Goal: Transaction & Acquisition: Purchase product/service

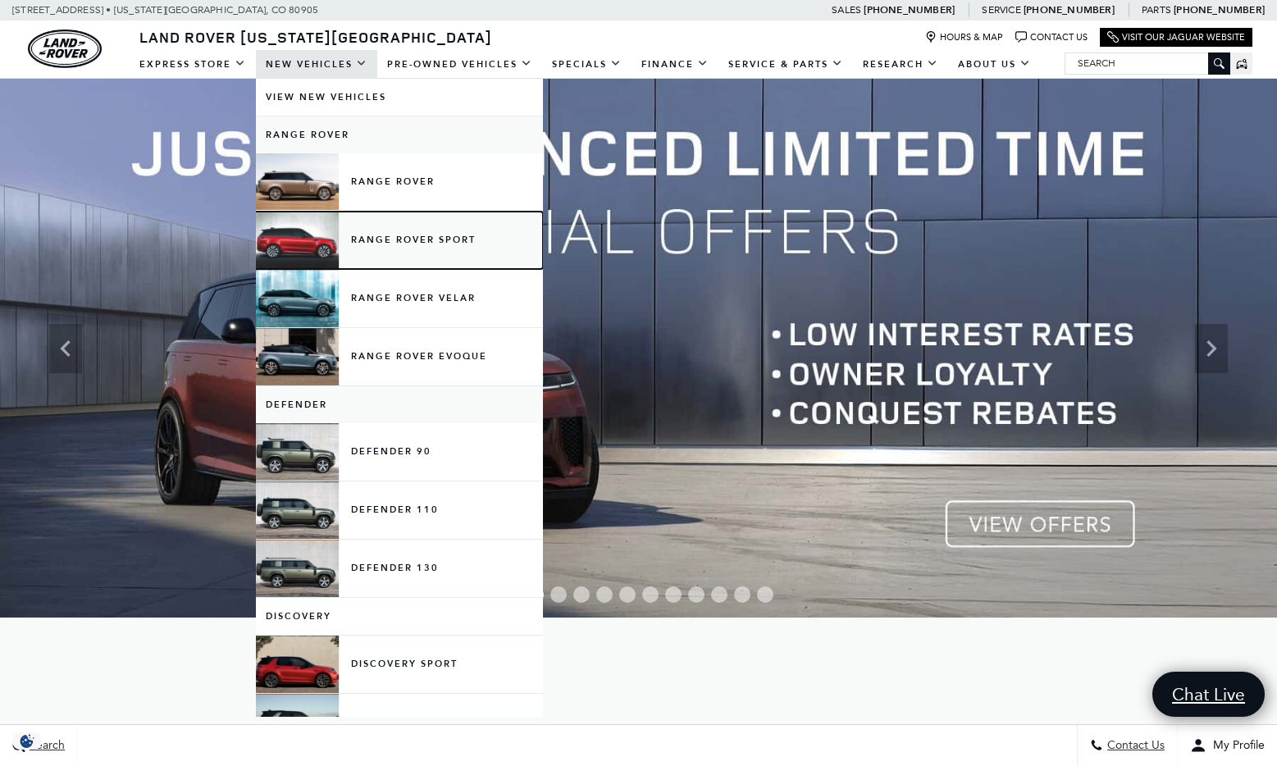
click at [425, 237] on link "Range Rover Sport" at bounding box center [399, 240] width 287 height 57
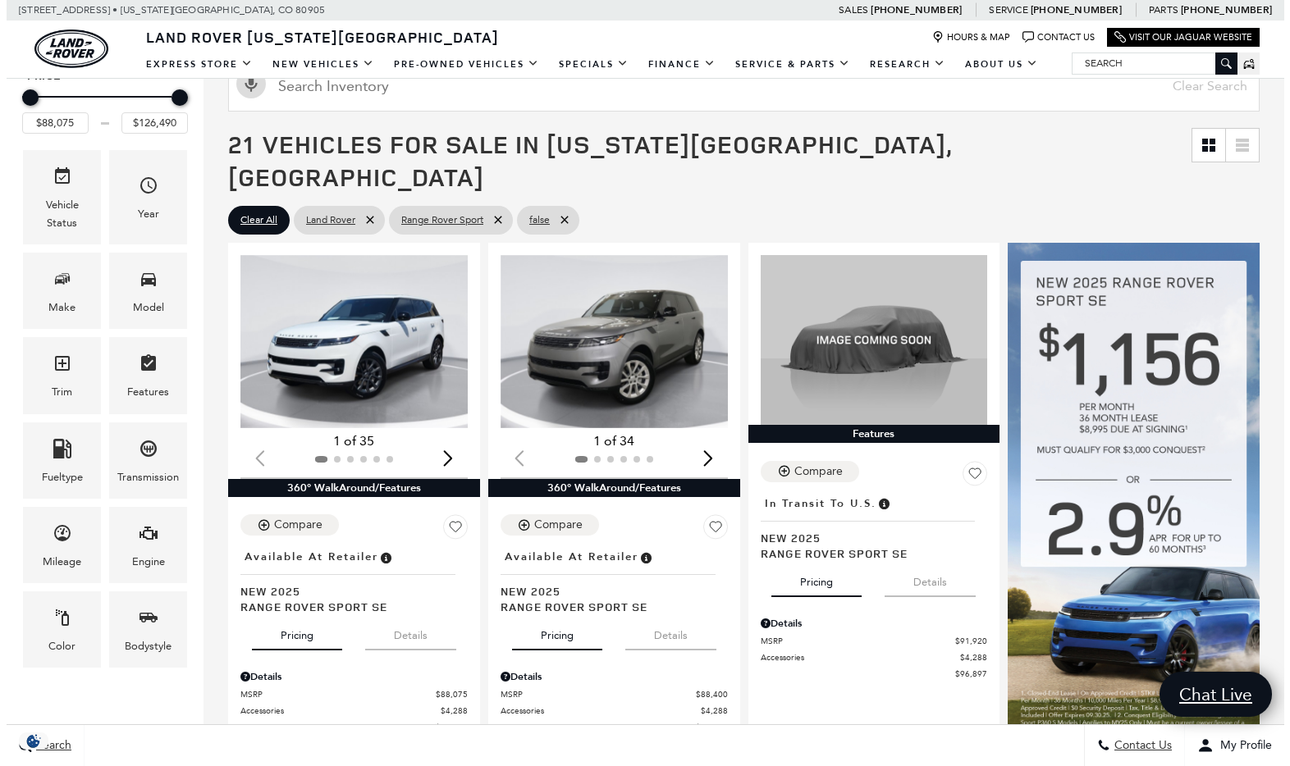
scroll to position [528, 0]
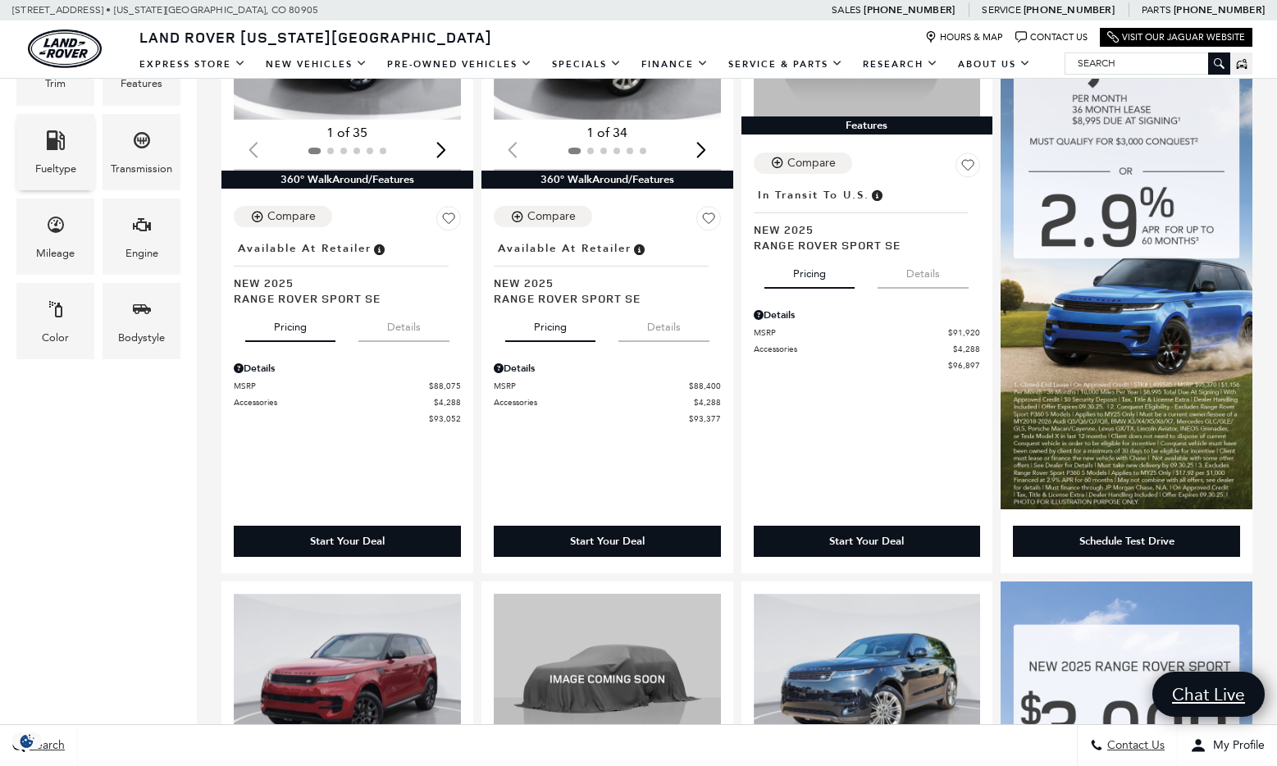
click at [59, 151] on span "Fueltype" at bounding box center [56, 143] width 20 height 34
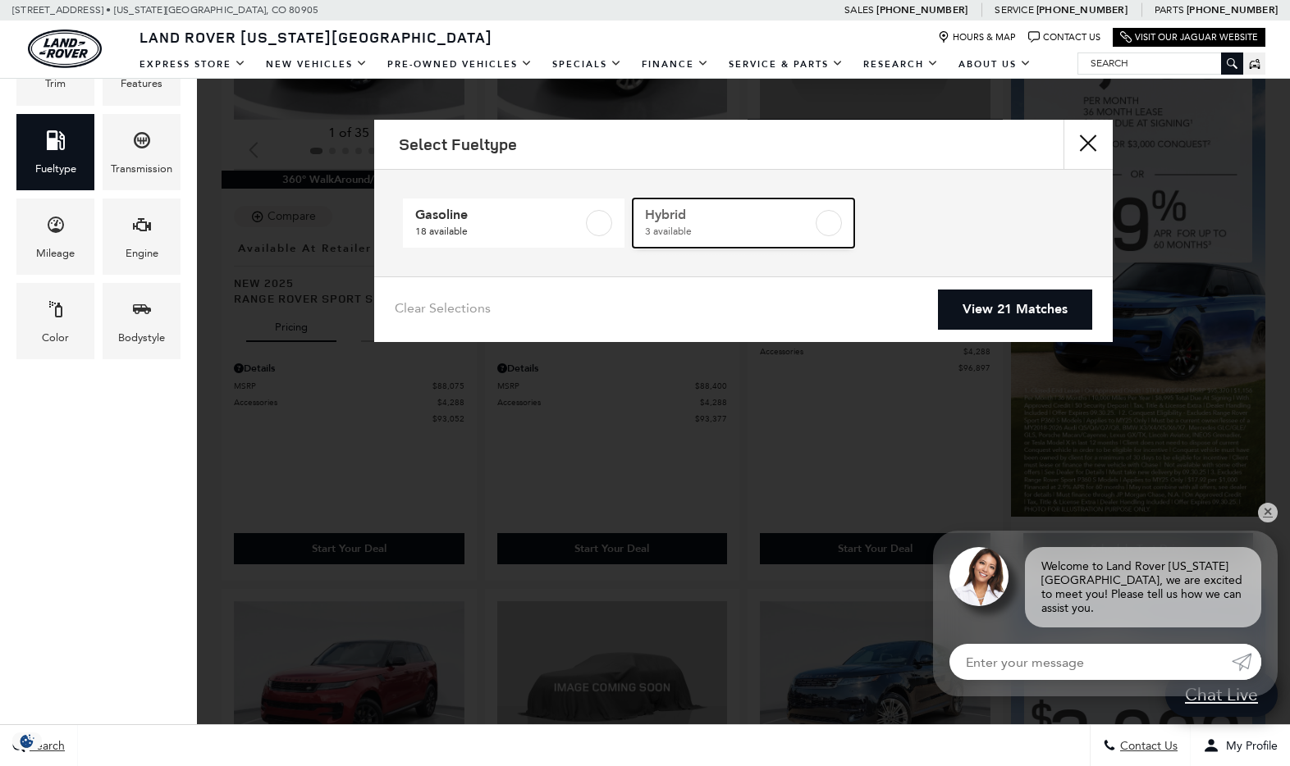
click at [829, 222] on label at bounding box center [828, 223] width 26 height 26
type input "$103,254"
type input "$113,655"
checkbox input "true"
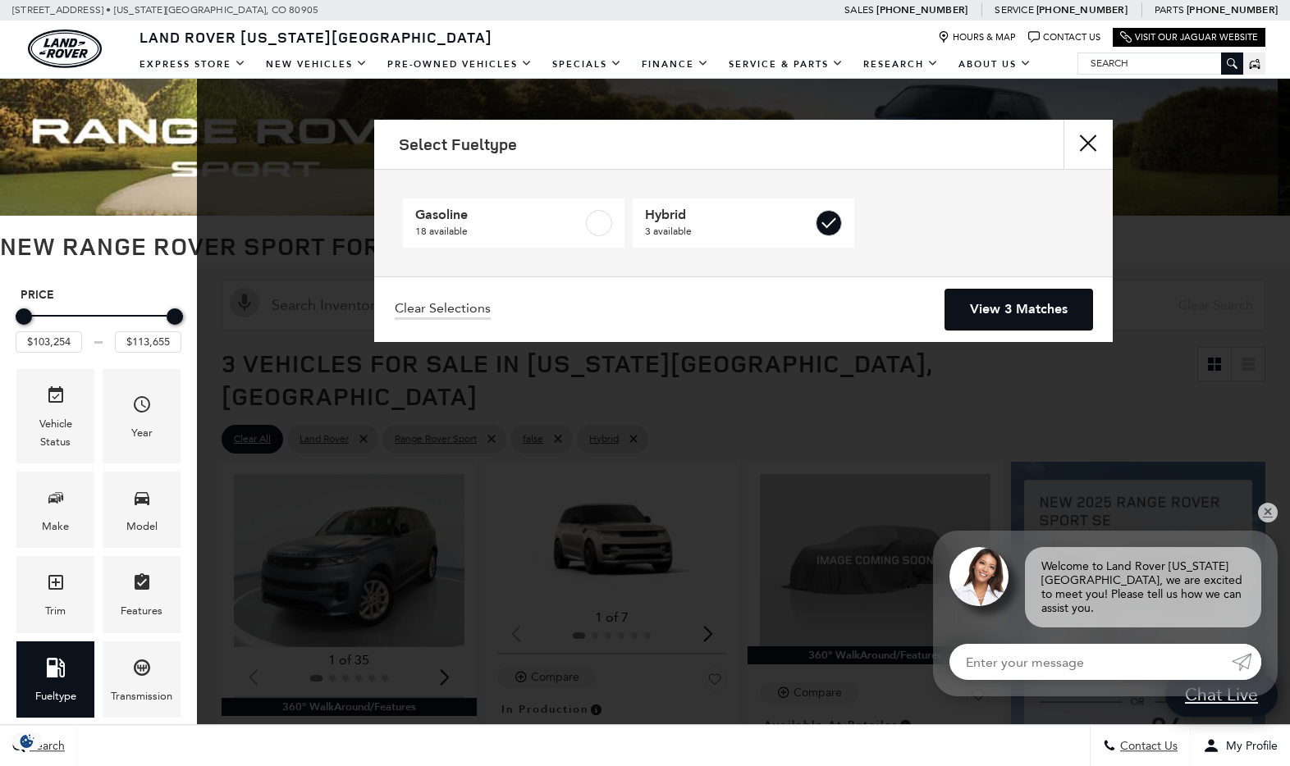
click at [1012, 317] on link "View 3 Matches" at bounding box center [1018, 310] width 147 height 40
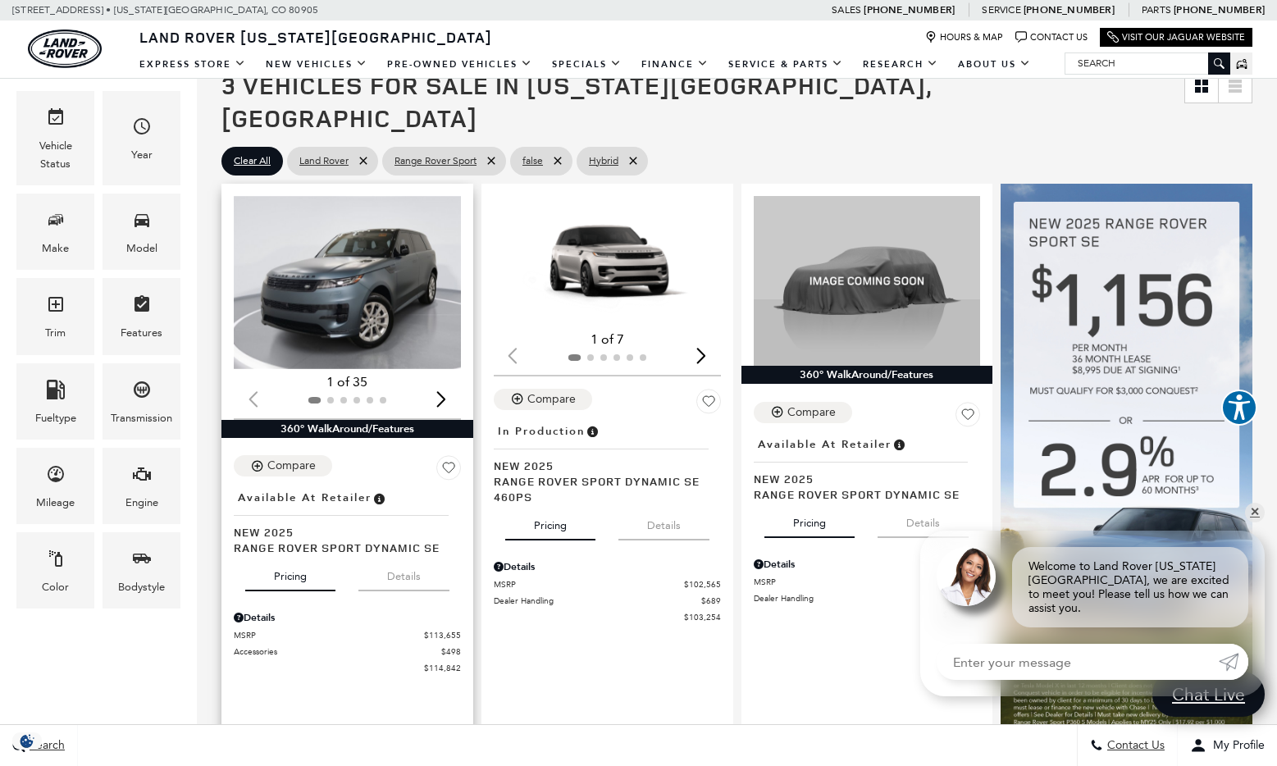
scroll to position [281, 0]
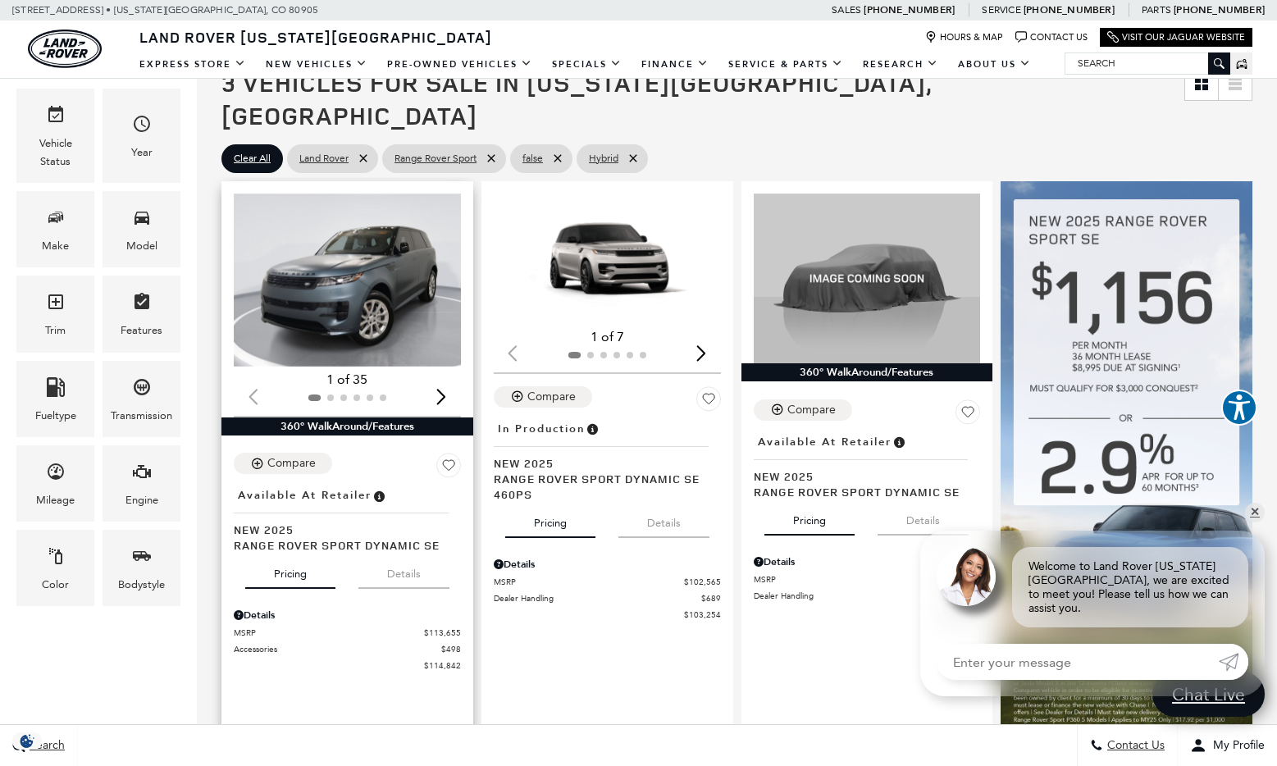
click at [345, 266] on img "1 / 2" at bounding box center [349, 280] width 231 height 173
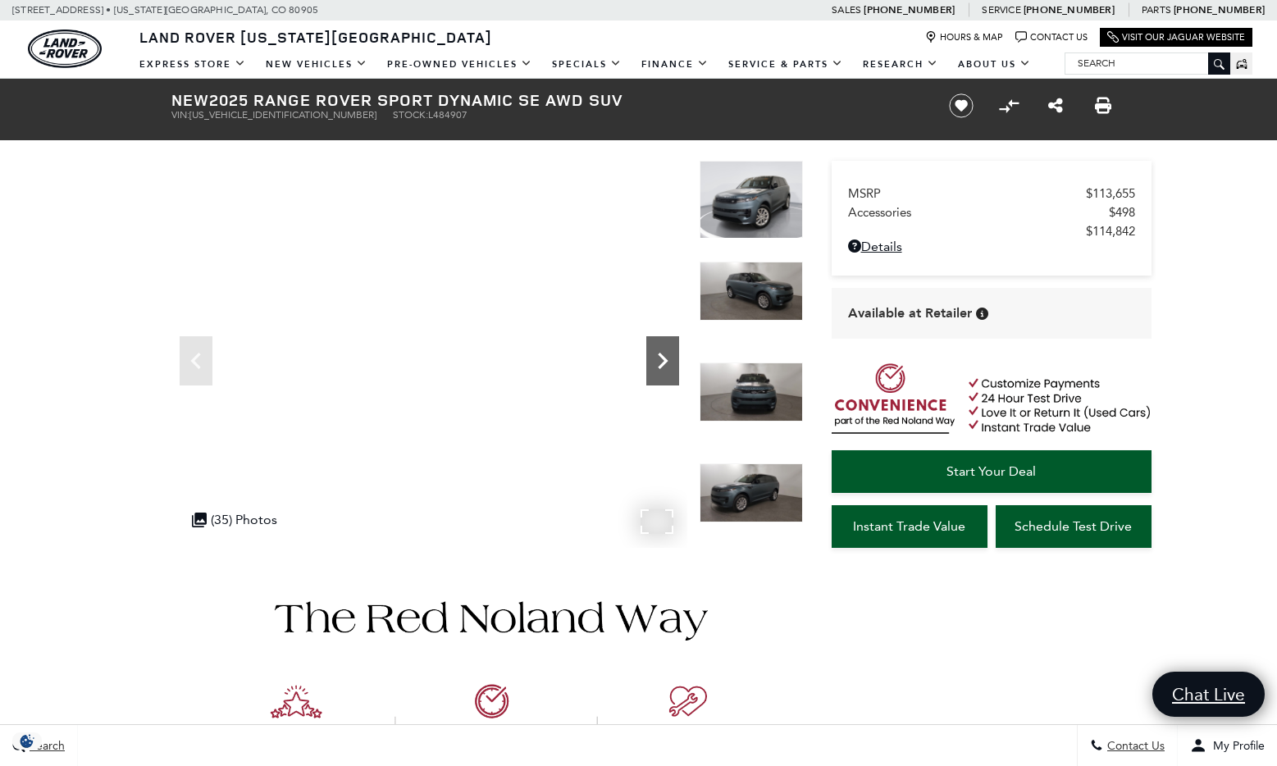
click at [662, 362] on icon "Next" at bounding box center [662, 361] width 33 height 33
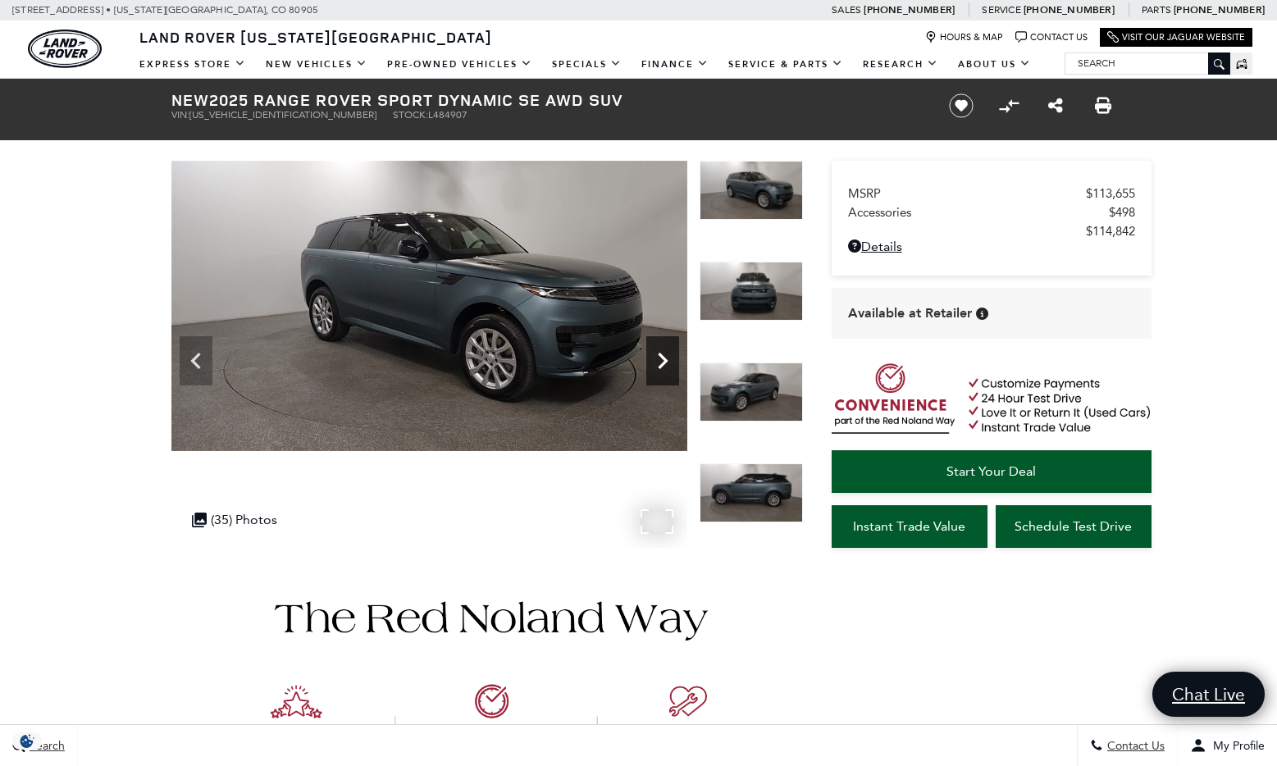
click at [662, 362] on icon "Next" at bounding box center [662, 361] width 33 height 33
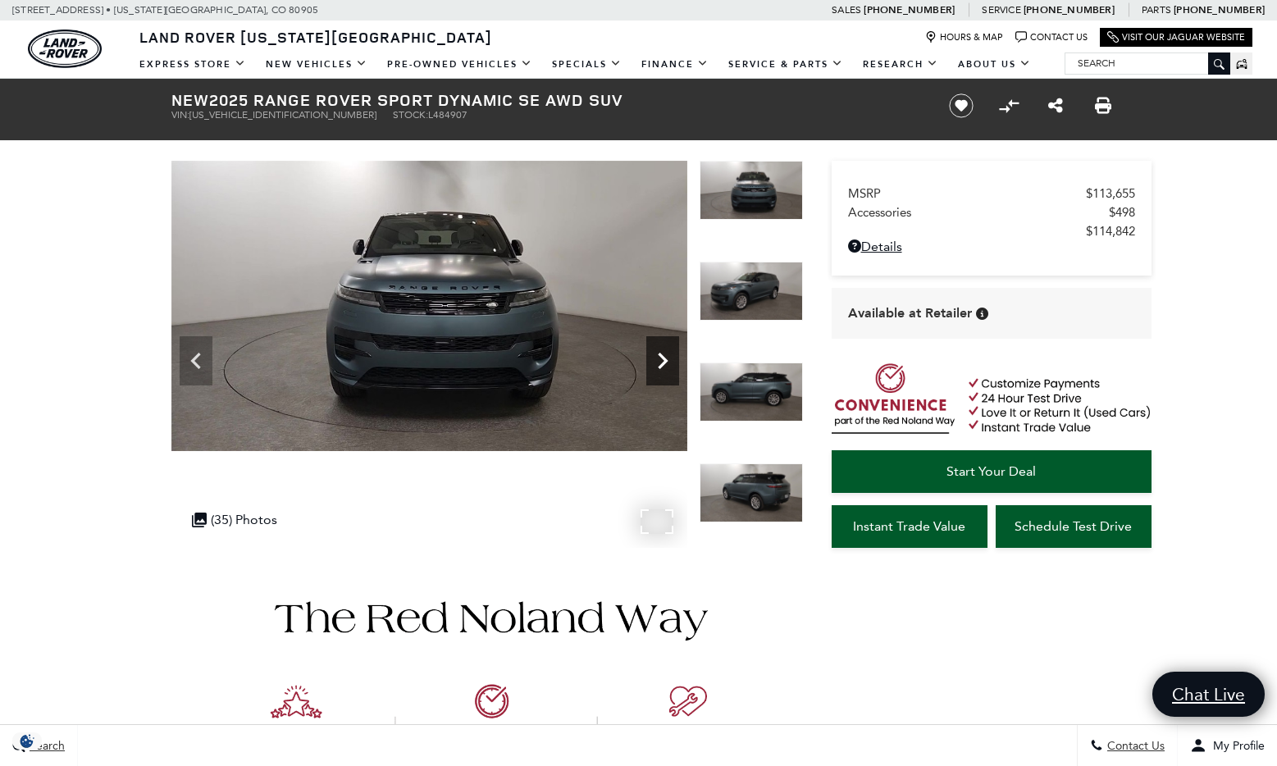
click at [662, 362] on icon "Next" at bounding box center [662, 361] width 33 height 33
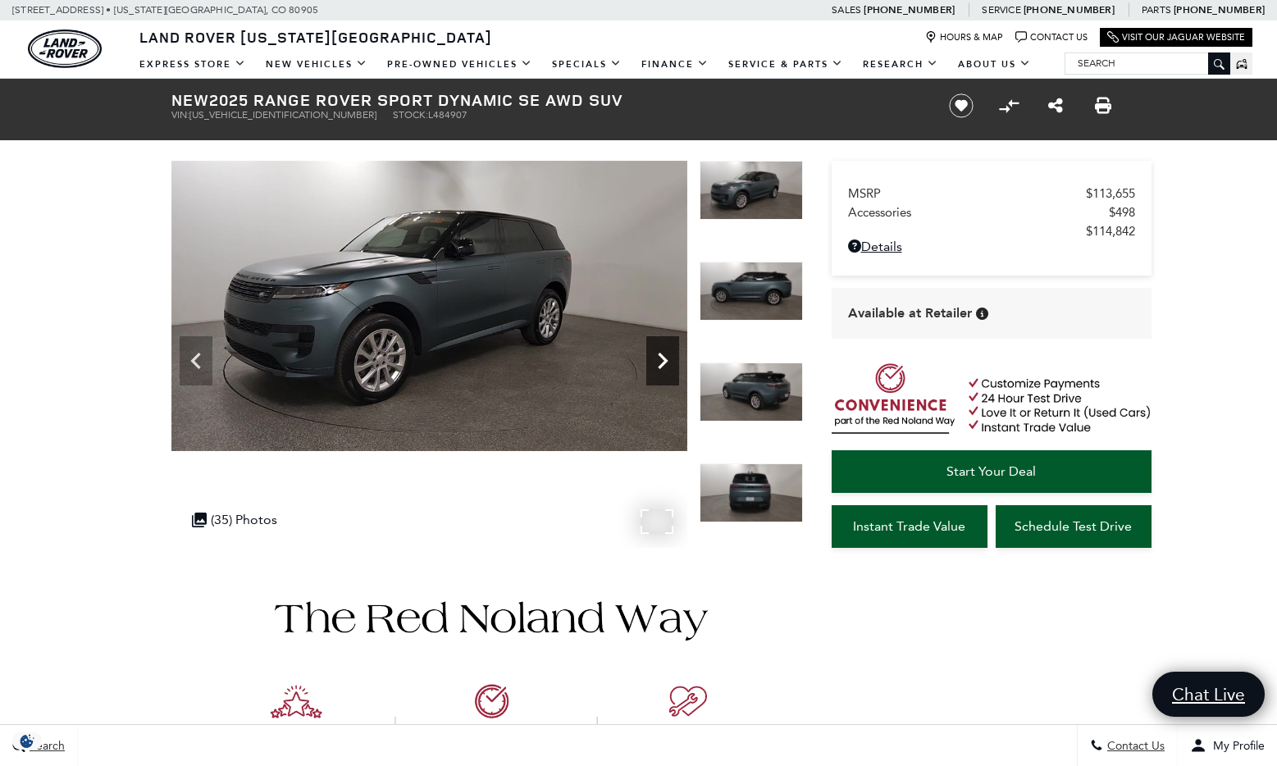
click at [662, 362] on icon "Next" at bounding box center [662, 361] width 33 height 33
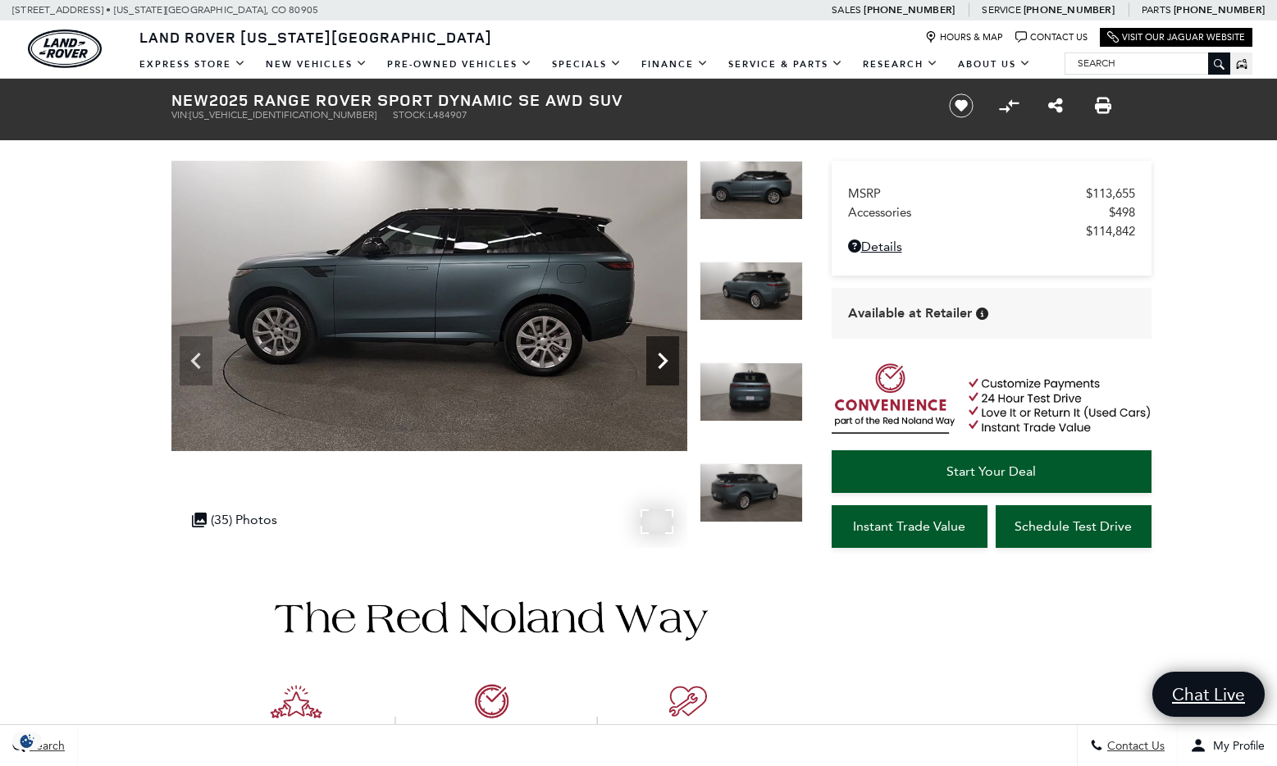
click at [662, 362] on icon "Next" at bounding box center [662, 361] width 33 height 33
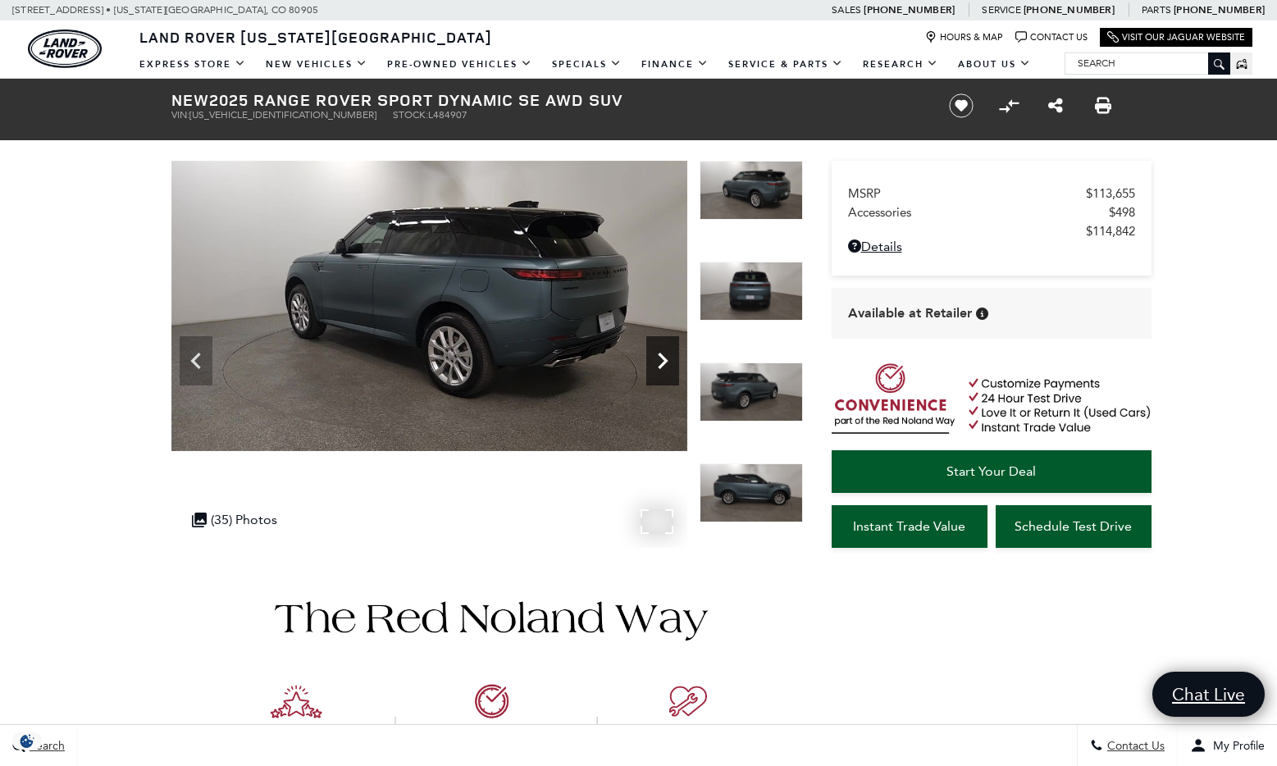
click at [662, 362] on icon "Next" at bounding box center [662, 361] width 33 height 33
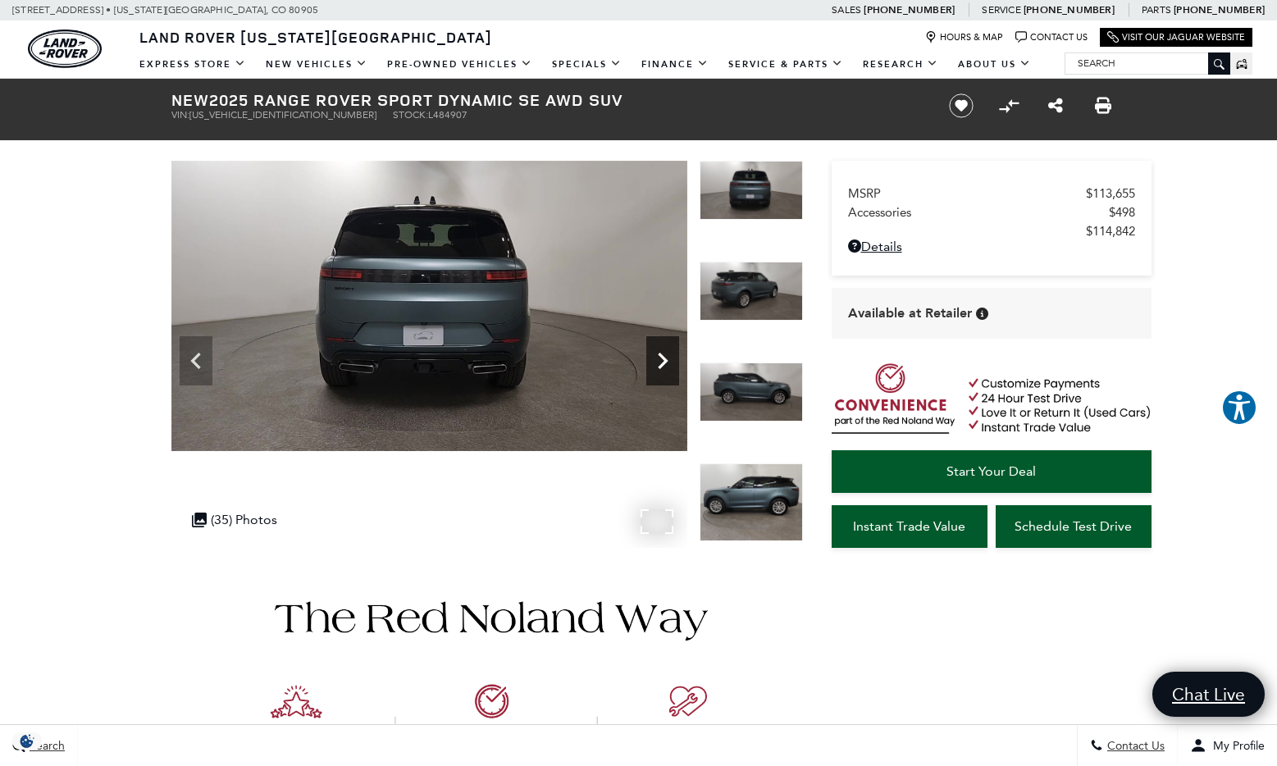
click at [663, 359] on icon "Next" at bounding box center [663, 361] width 10 height 16
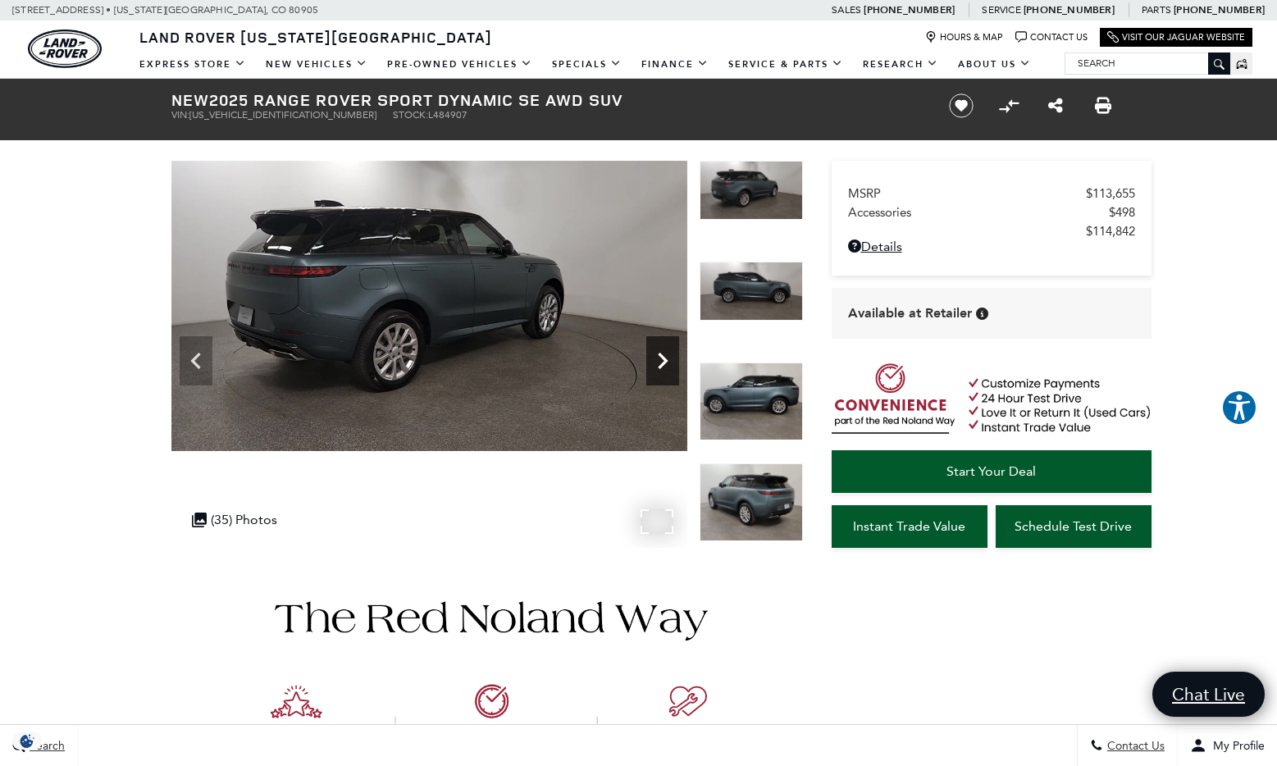
click at [663, 359] on icon "Next" at bounding box center [663, 361] width 10 height 16
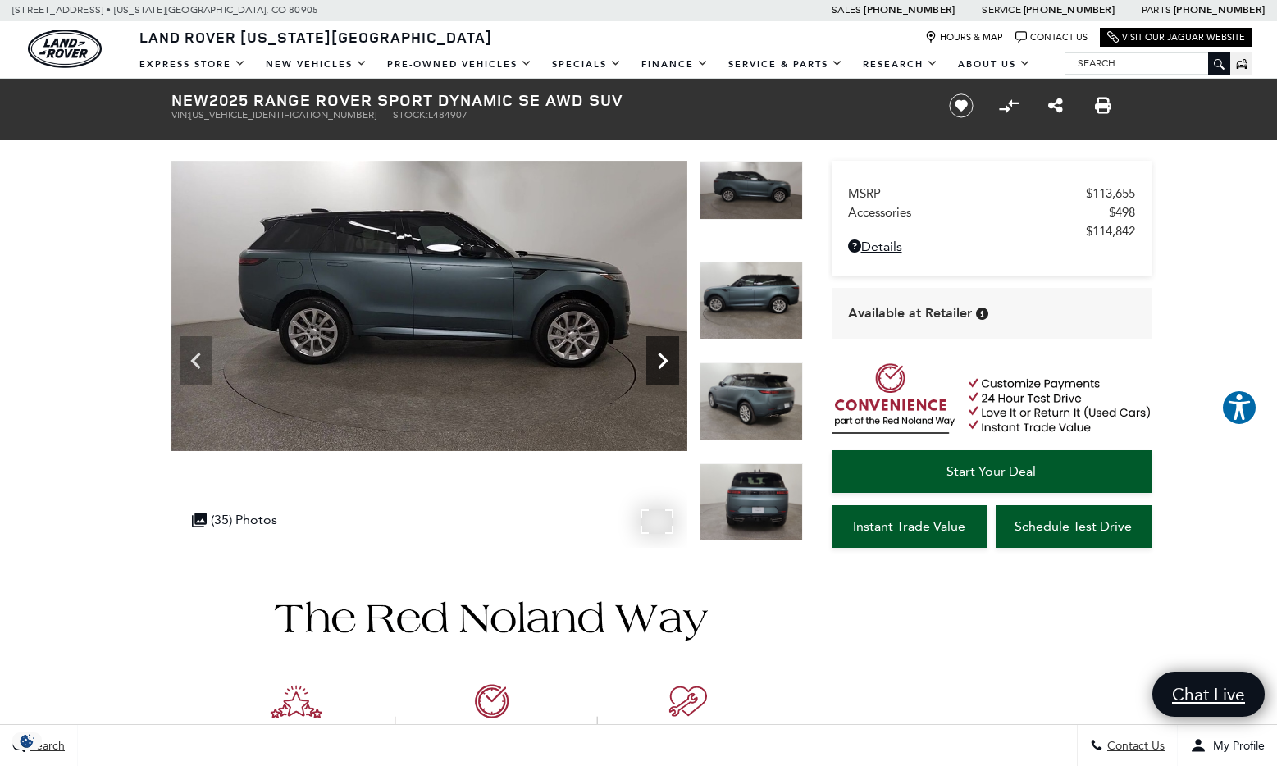
click at [663, 359] on icon "Next" at bounding box center [663, 361] width 10 height 16
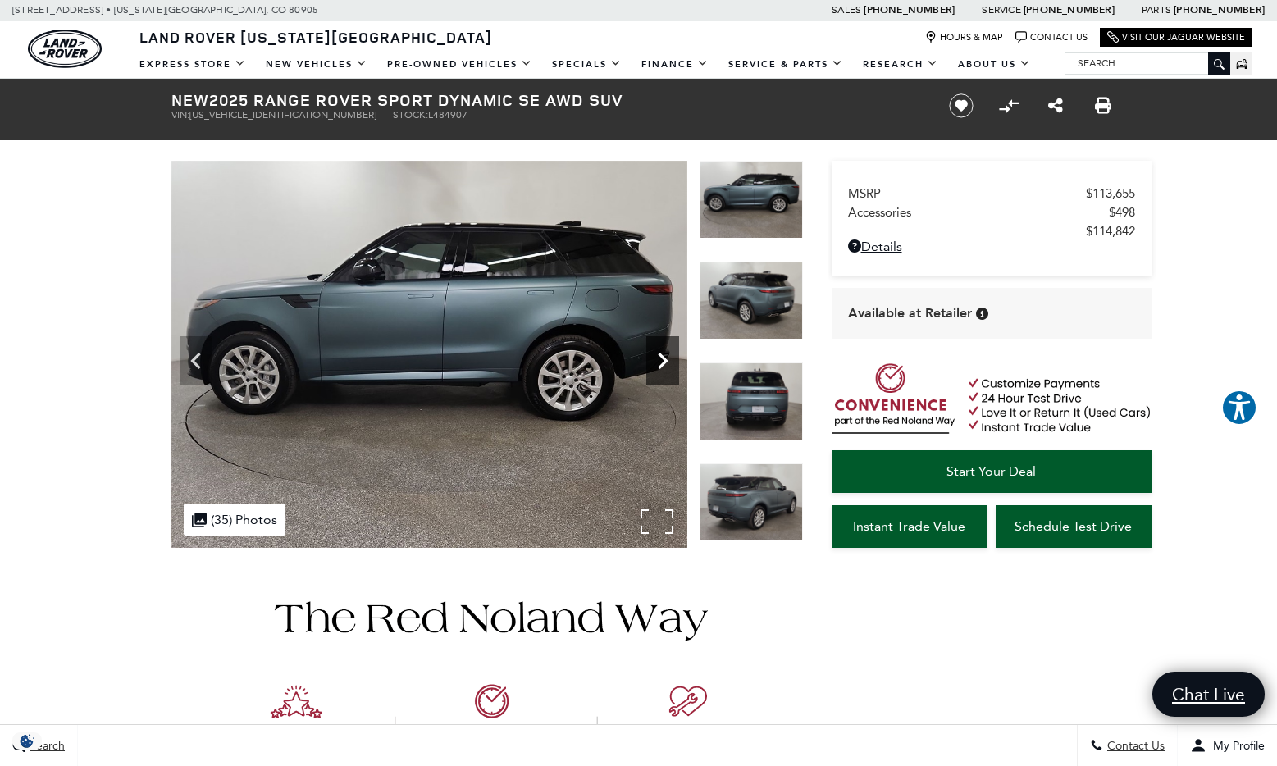
click at [663, 359] on icon "Next" at bounding box center [663, 361] width 10 height 16
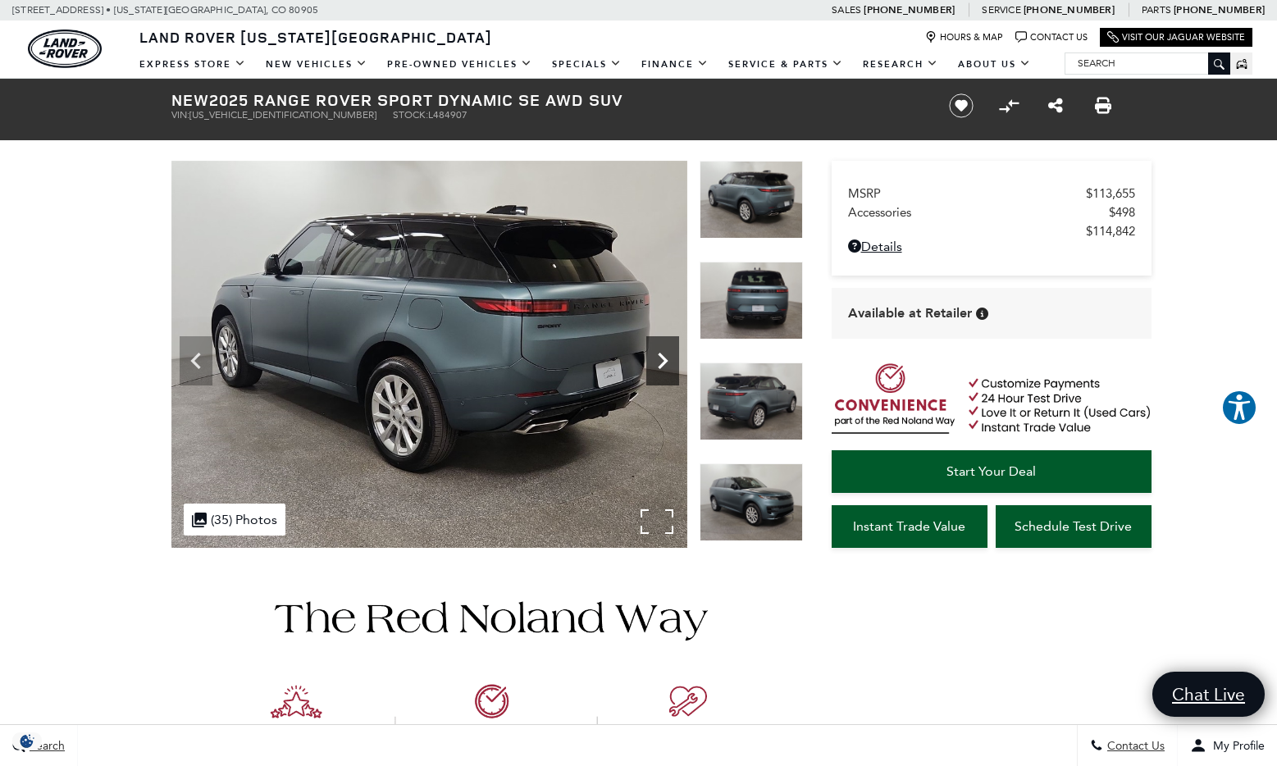
click at [658, 353] on icon "Next" at bounding box center [662, 361] width 33 height 33
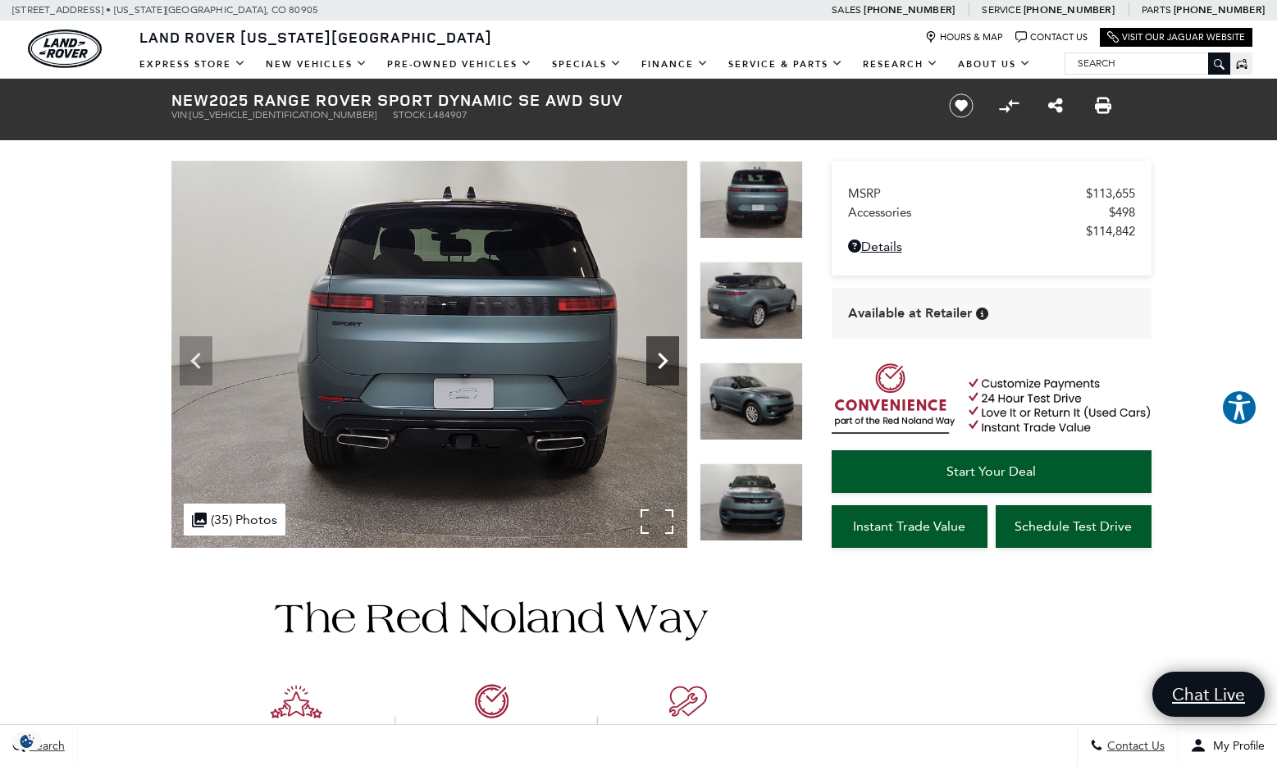
click at [660, 352] on icon "Next" at bounding box center [662, 361] width 33 height 33
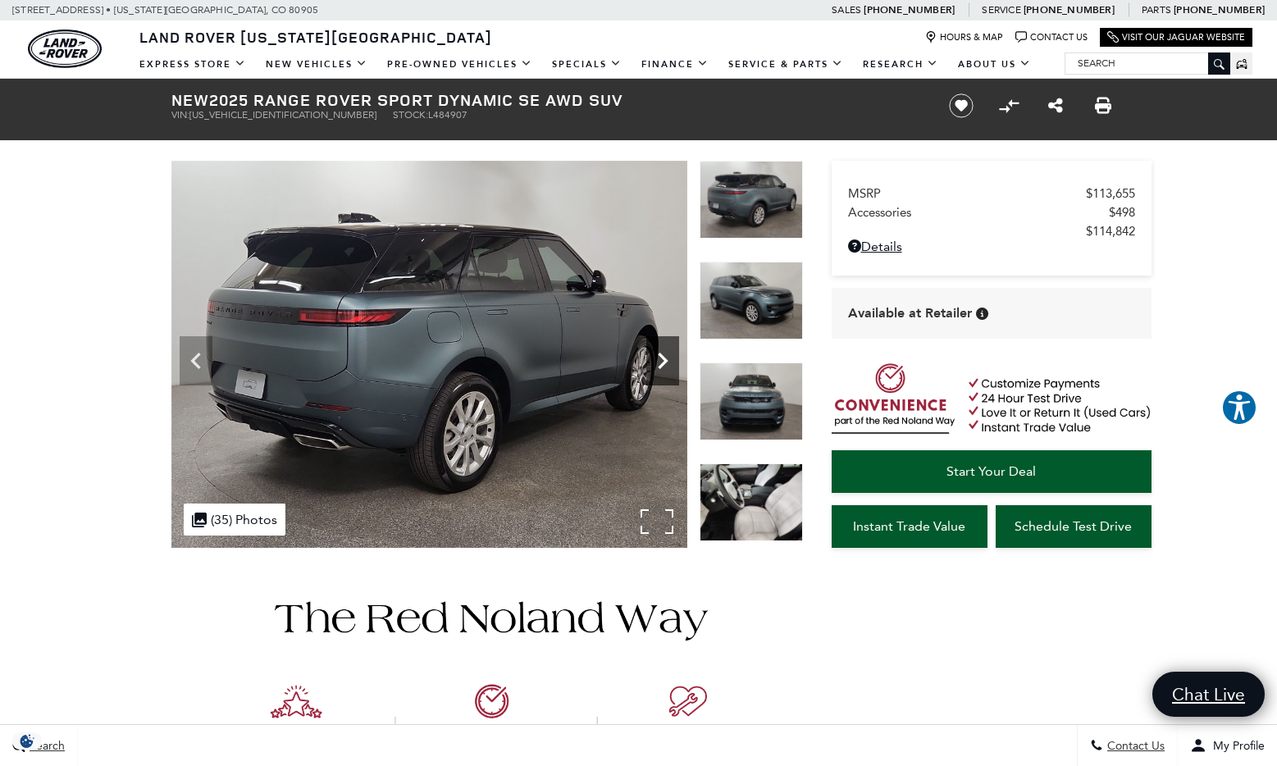
click at [660, 352] on icon "Next" at bounding box center [662, 361] width 33 height 33
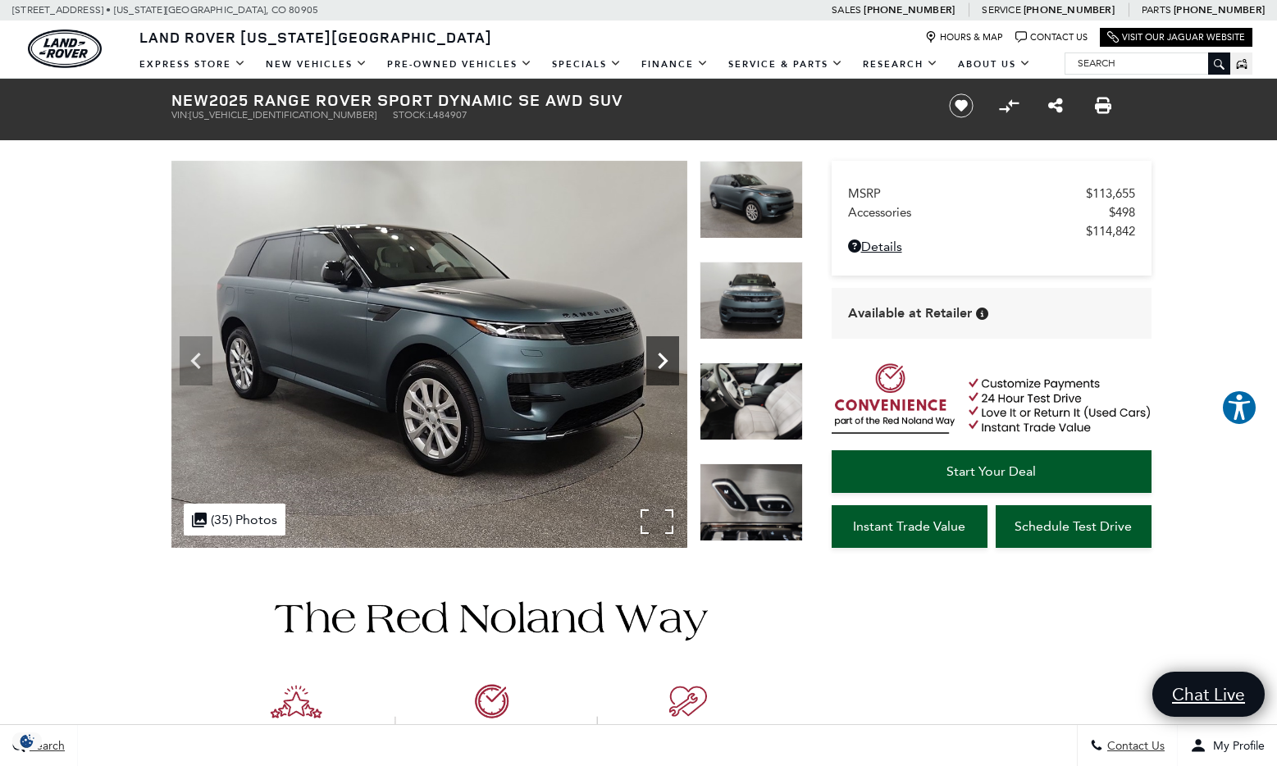
click at [660, 352] on icon "Next" at bounding box center [662, 361] width 33 height 33
